Goal: Register for event/course

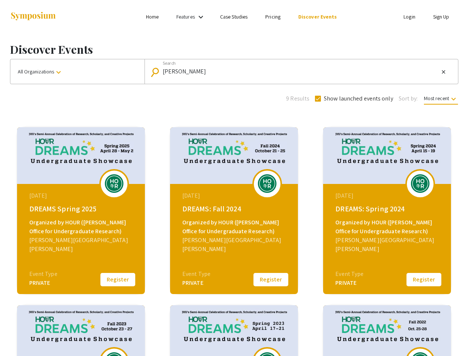
click at [192, 17] on link "Features" at bounding box center [186, 16] width 19 height 7
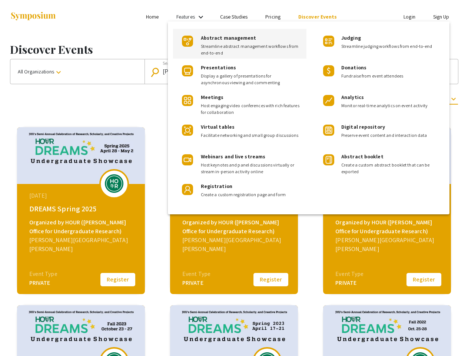
click at [78, 72] on div at bounding box center [234, 178] width 468 height 356
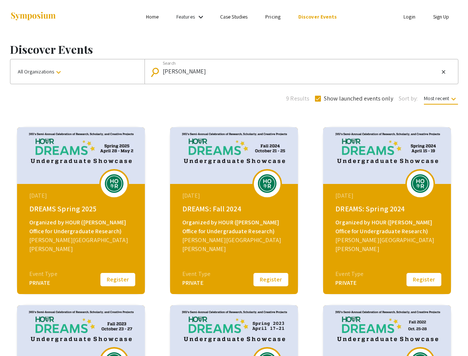
click at [300, 72] on input "[PERSON_NAME]" at bounding box center [301, 71] width 277 height 7
click at [444, 72] on mat-icon "close" at bounding box center [444, 72] width 6 height 7
click at [353, 99] on span "Show launched events only" at bounding box center [358, 98] width 69 height 9
click at [318, 102] on input "Show launched events only" at bounding box center [318, 102] width 0 height 0
checkbox input "false"
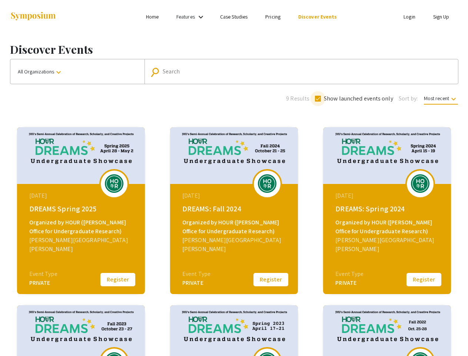
click at [441, 98] on span "Most recent keyboard_arrow_down" at bounding box center [441, 100] width 34 height 10
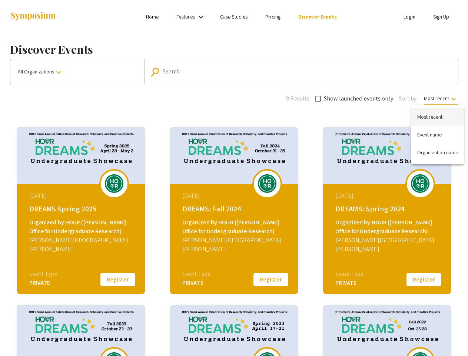
click at [118, 280] on div at bounding box center [234, 178] width 468 height 356
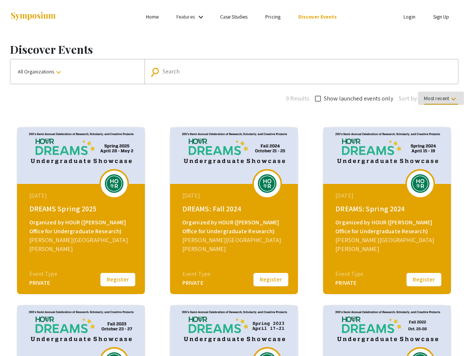
click at [271, 280] on button "Register" at bounding box center [271, 280] width 37 height 16
click at [424, 280] on button "Register" at bounding box center [424, 280] width 37 height 16
